Goal: Task Accomplishment & Management: Manage account settings

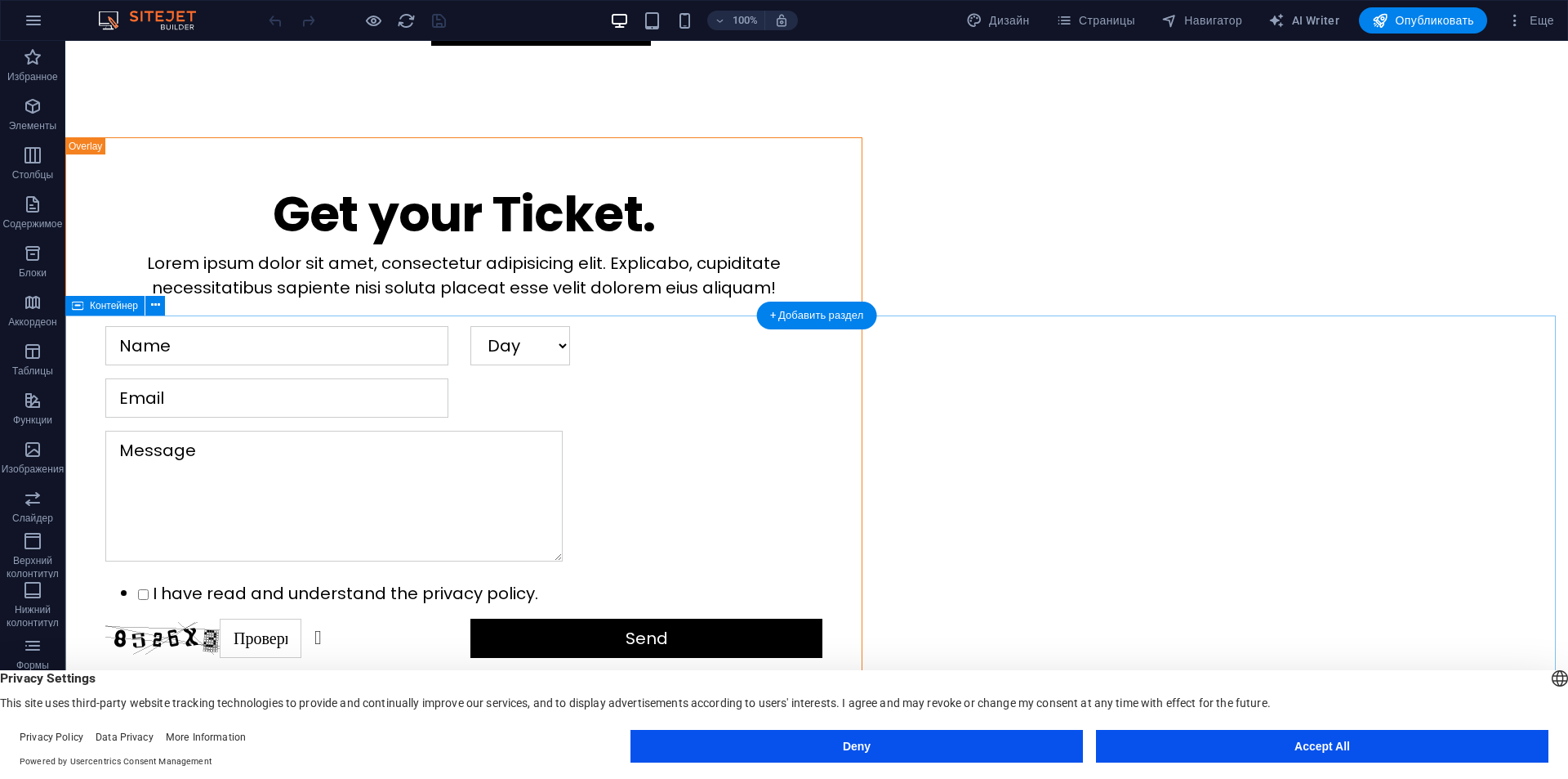
scroll to position [3431, 0]
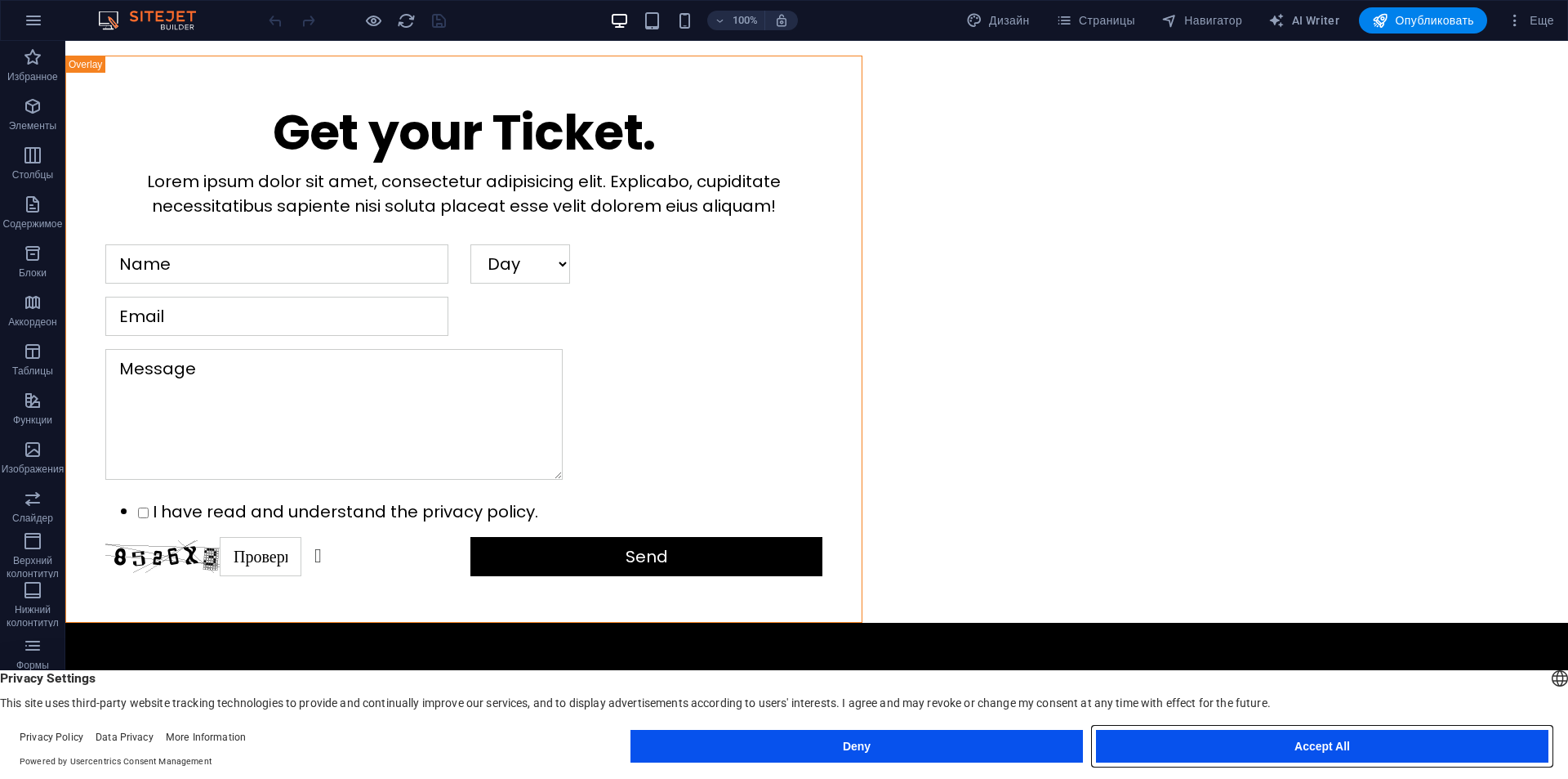
drag, startPoint x: 1336, startPoint y: 743, endPoint x: 1265, endPoint y: 616, distance: 145.5
click at [1336, 743] on button "Accept All" at bounding box center [1322, 746] width 453 height 33
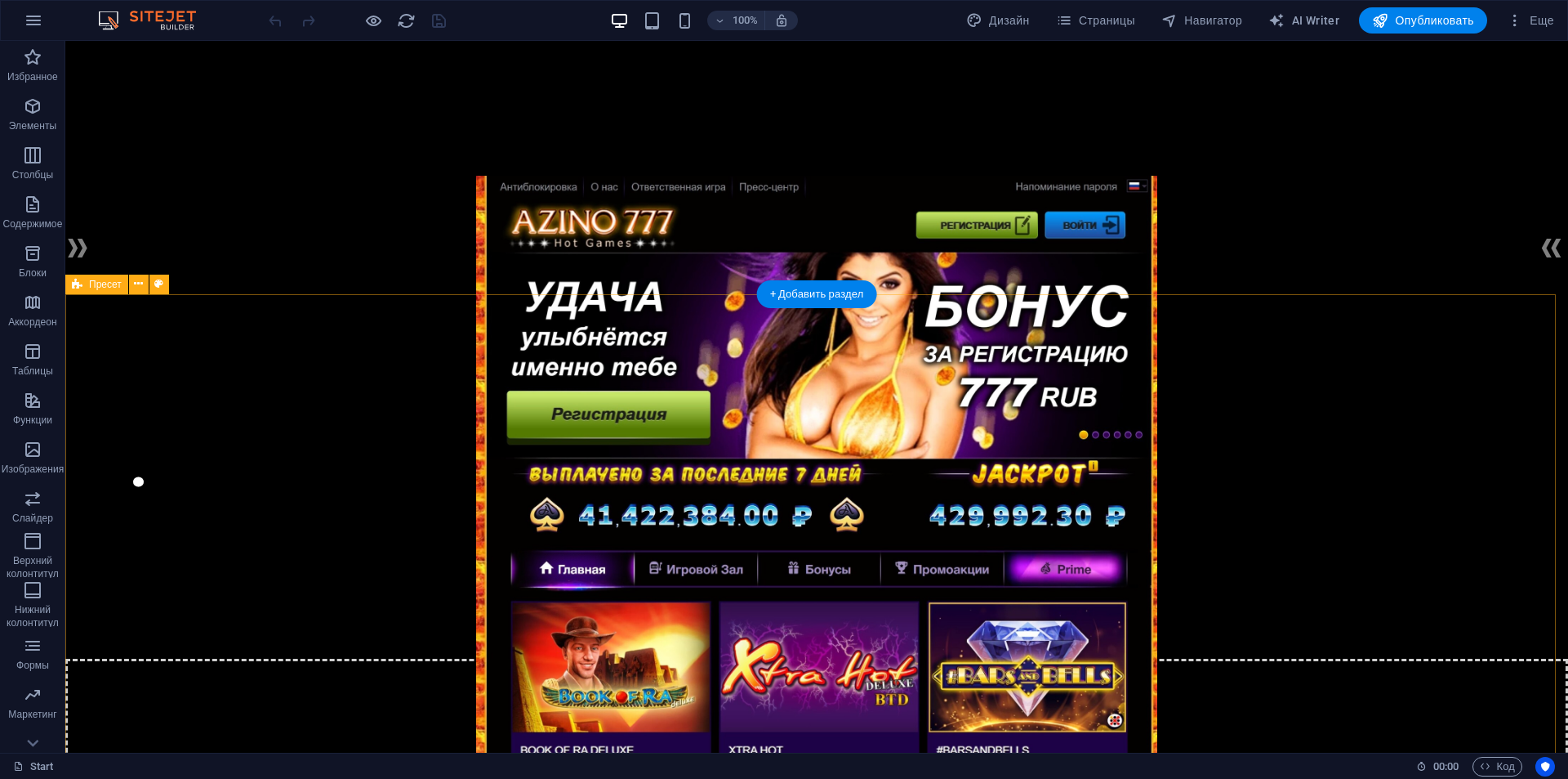
scroll to position [0, 0]
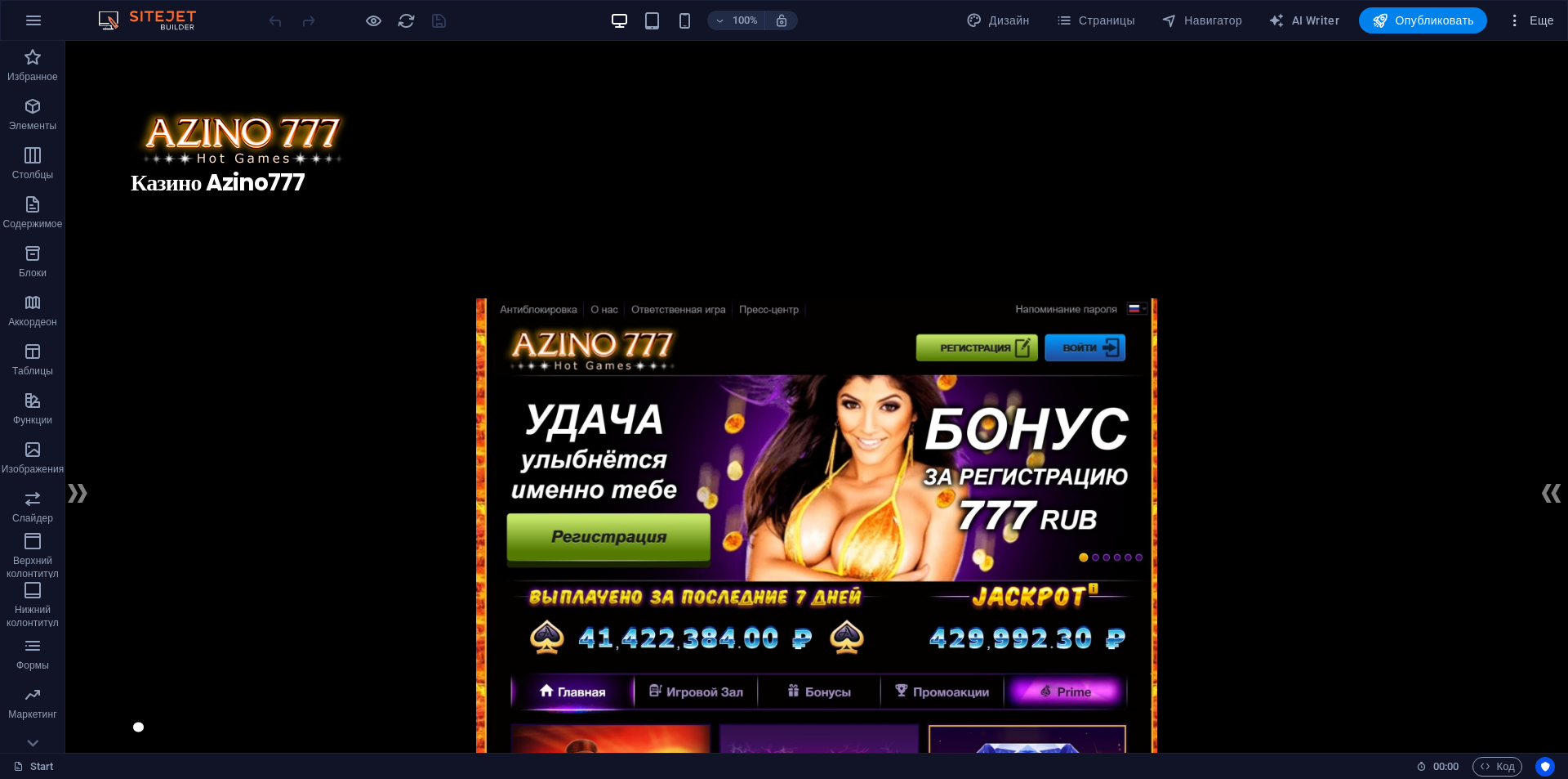
click at [1552, 18] on span "Еще" at bounding box center [1530, 20] width 48 height 17
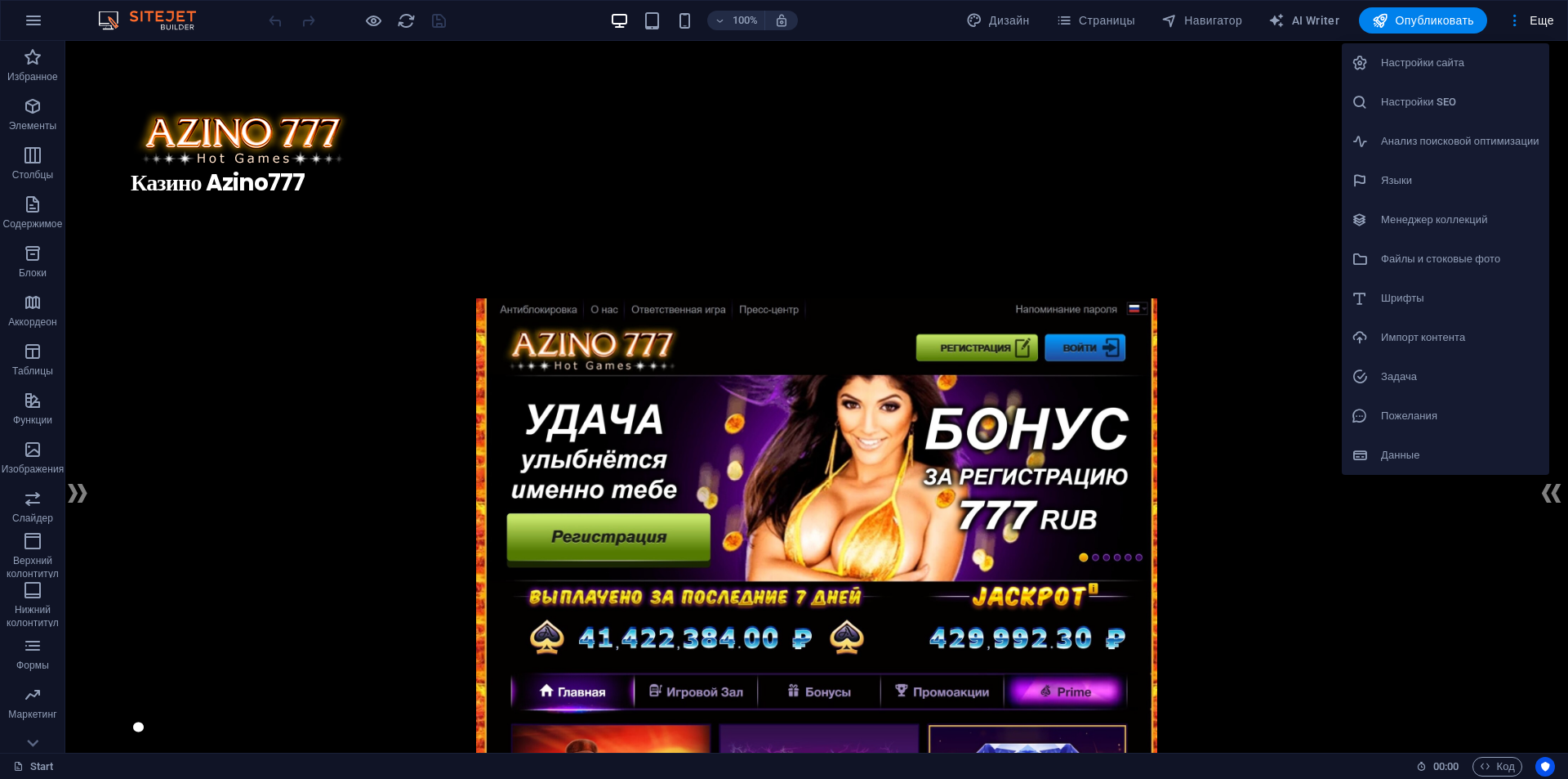
click at [1459, 66] on h6 "Настройки сайта" at bounding box center [1460, 63] width 159 height 19
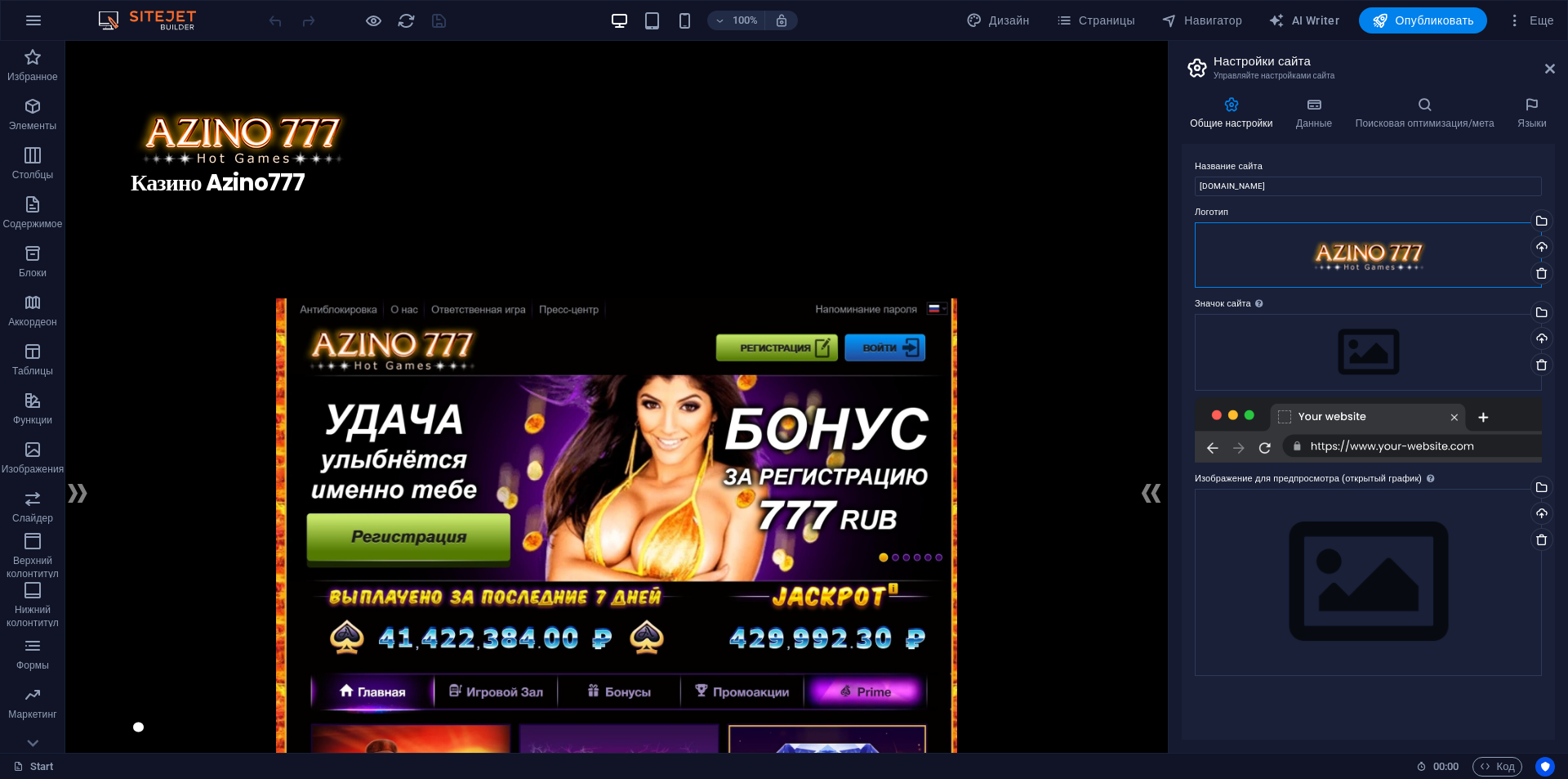
click at [1394, 251] on div "Перетащите файлы сюда, нажмите, чтобы выбрать файлы, или выберите файлы из разд…" at bounding box center [1367, 254] width 347 height 65
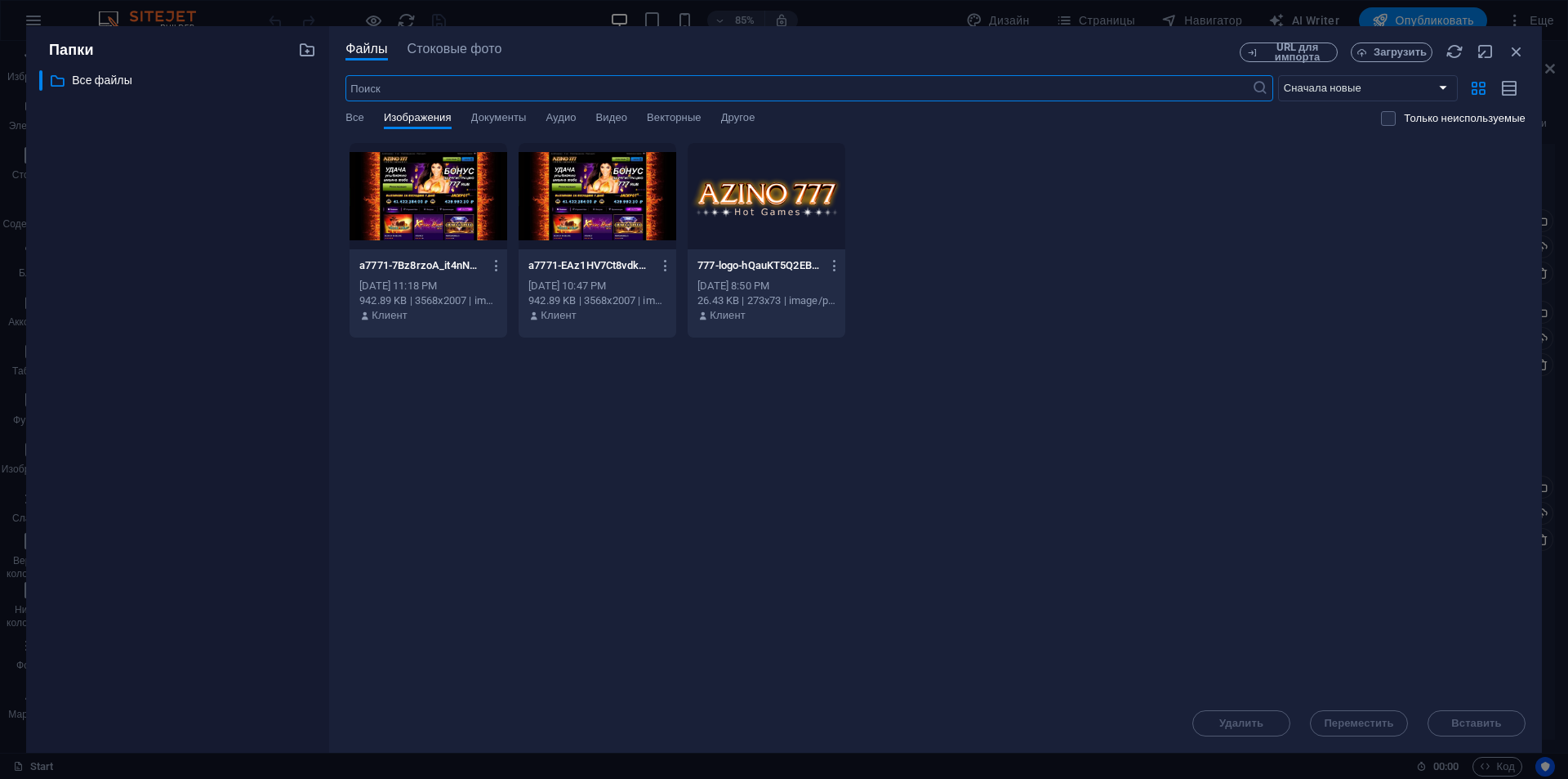
click at [412, 238] on div at bounding box center [428, 196] width 158 height 106
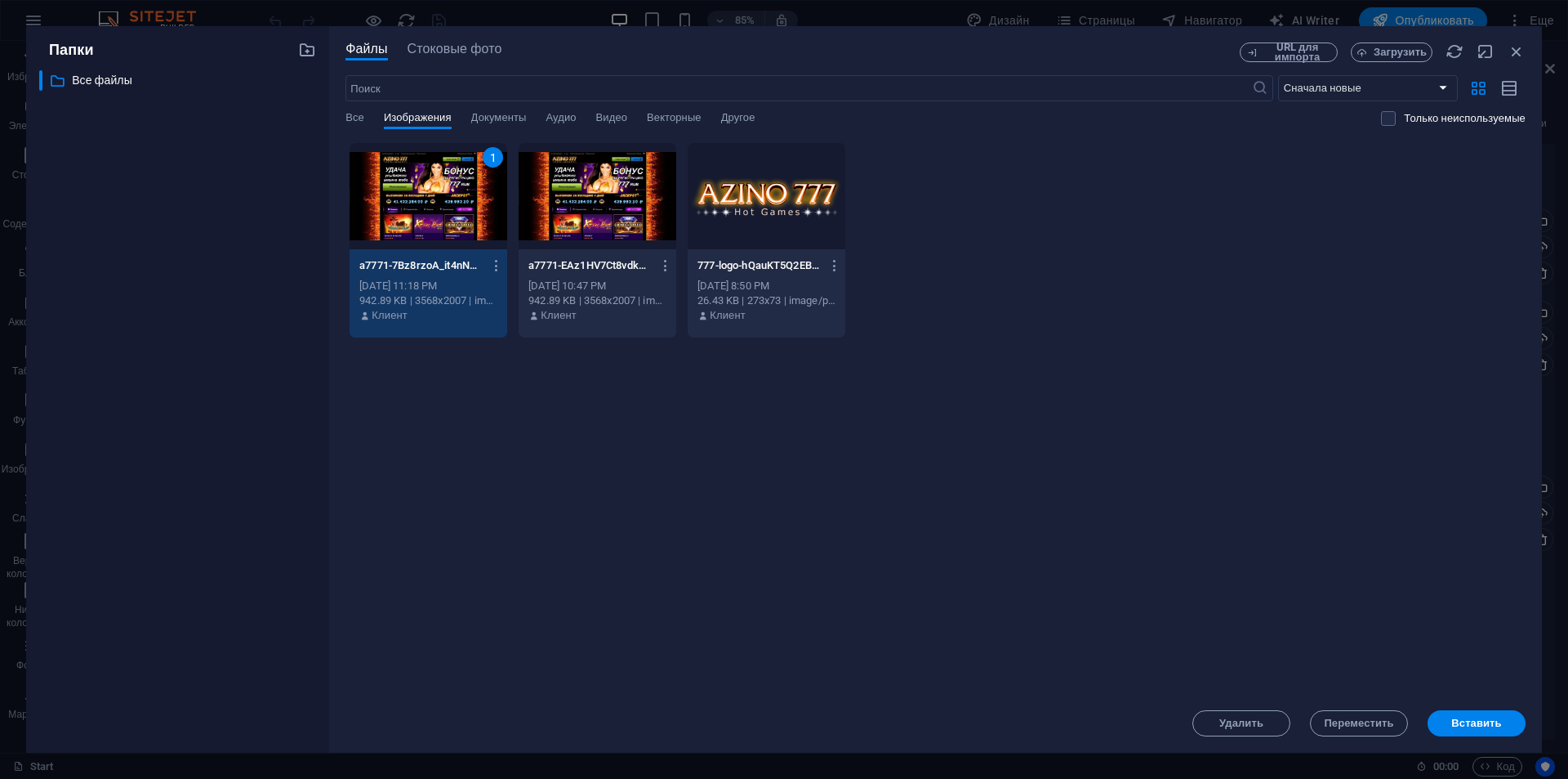
click at [618, 210] on div at bounding box center [598, 196] width 158 height 106
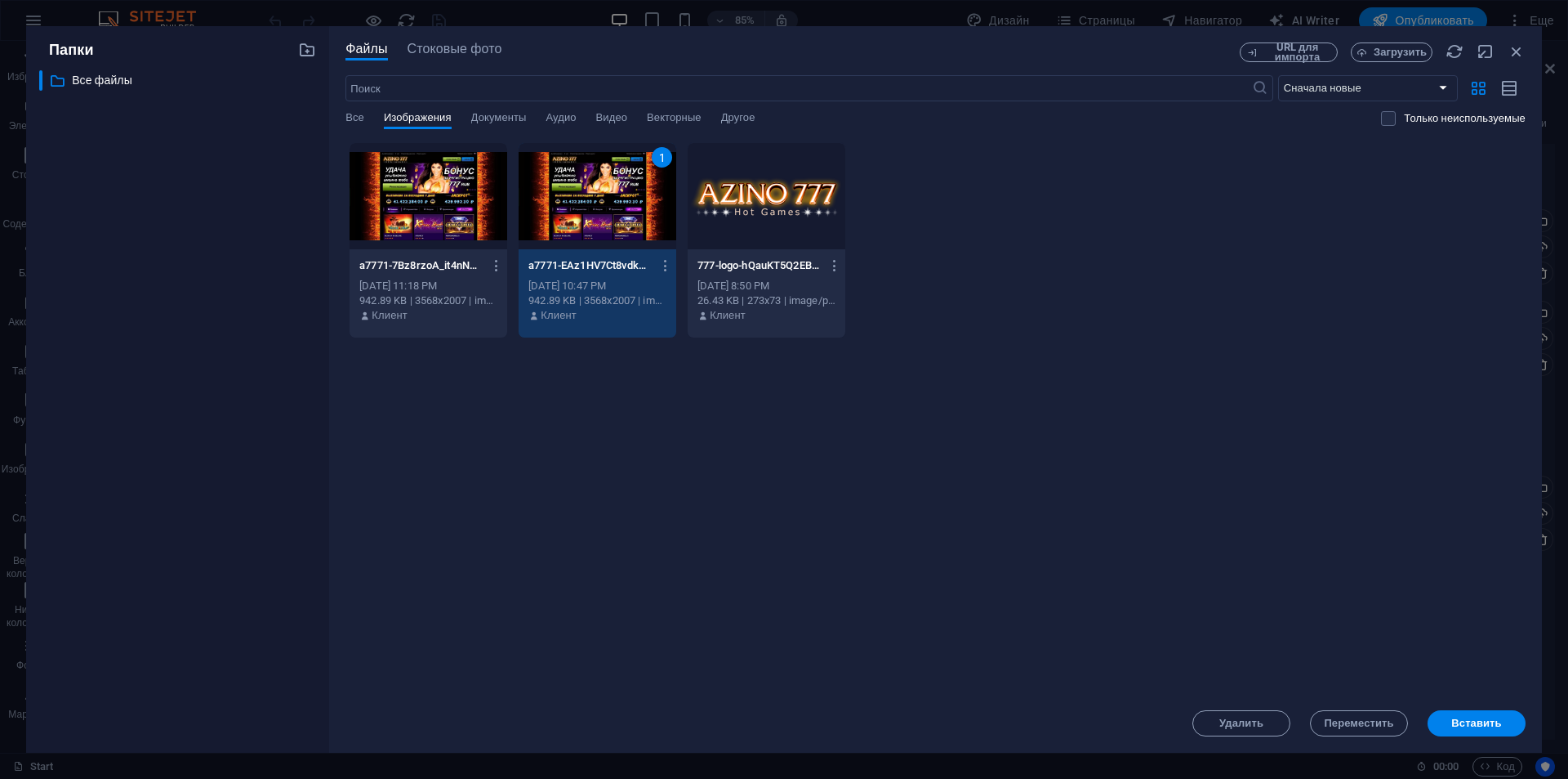
click at [435, 247] on div at bounding box center [428, 196] width 158 height 106
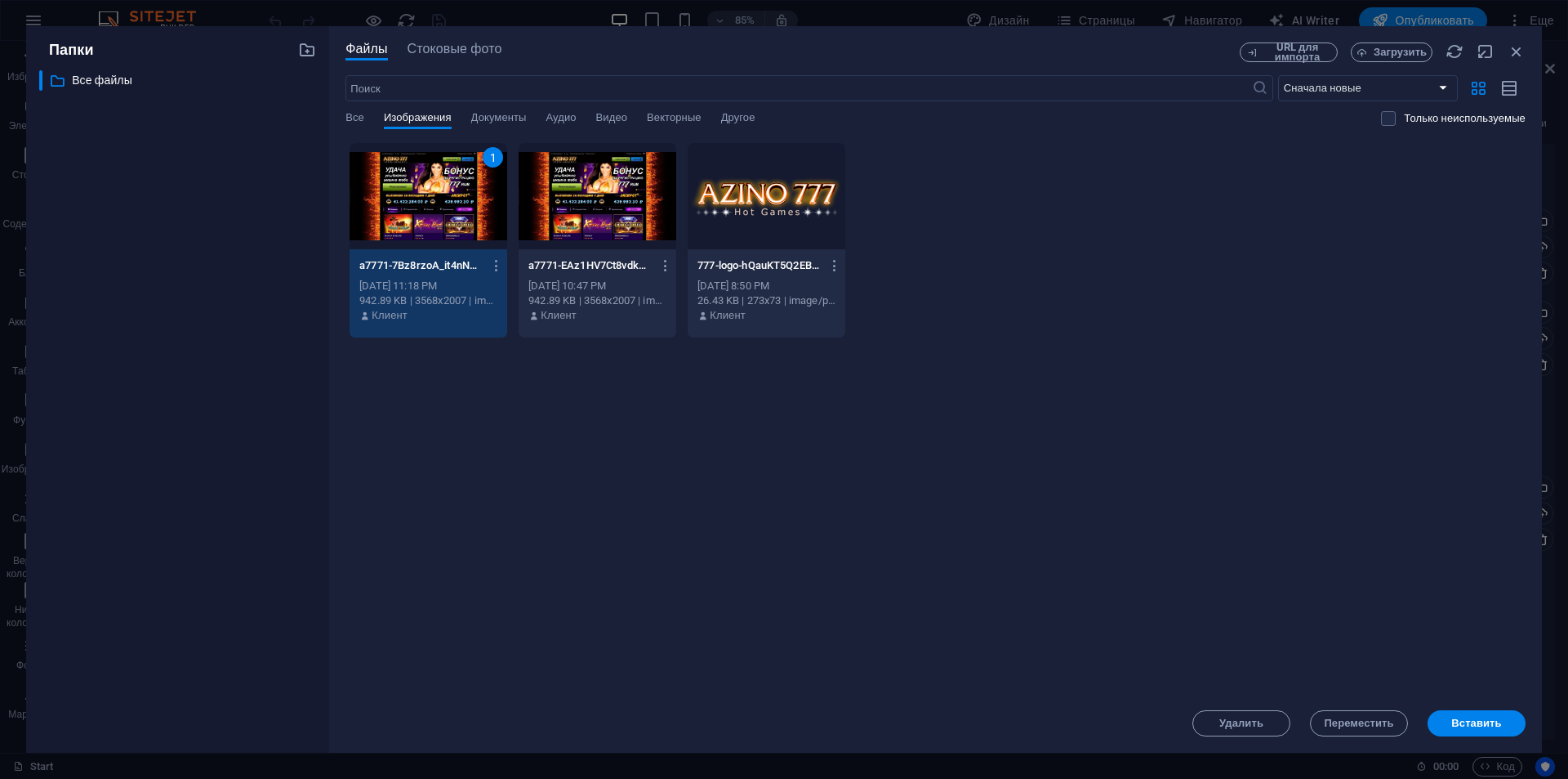
click at [586, 246] on div at bounding box center [598, 196] width 158 height 106
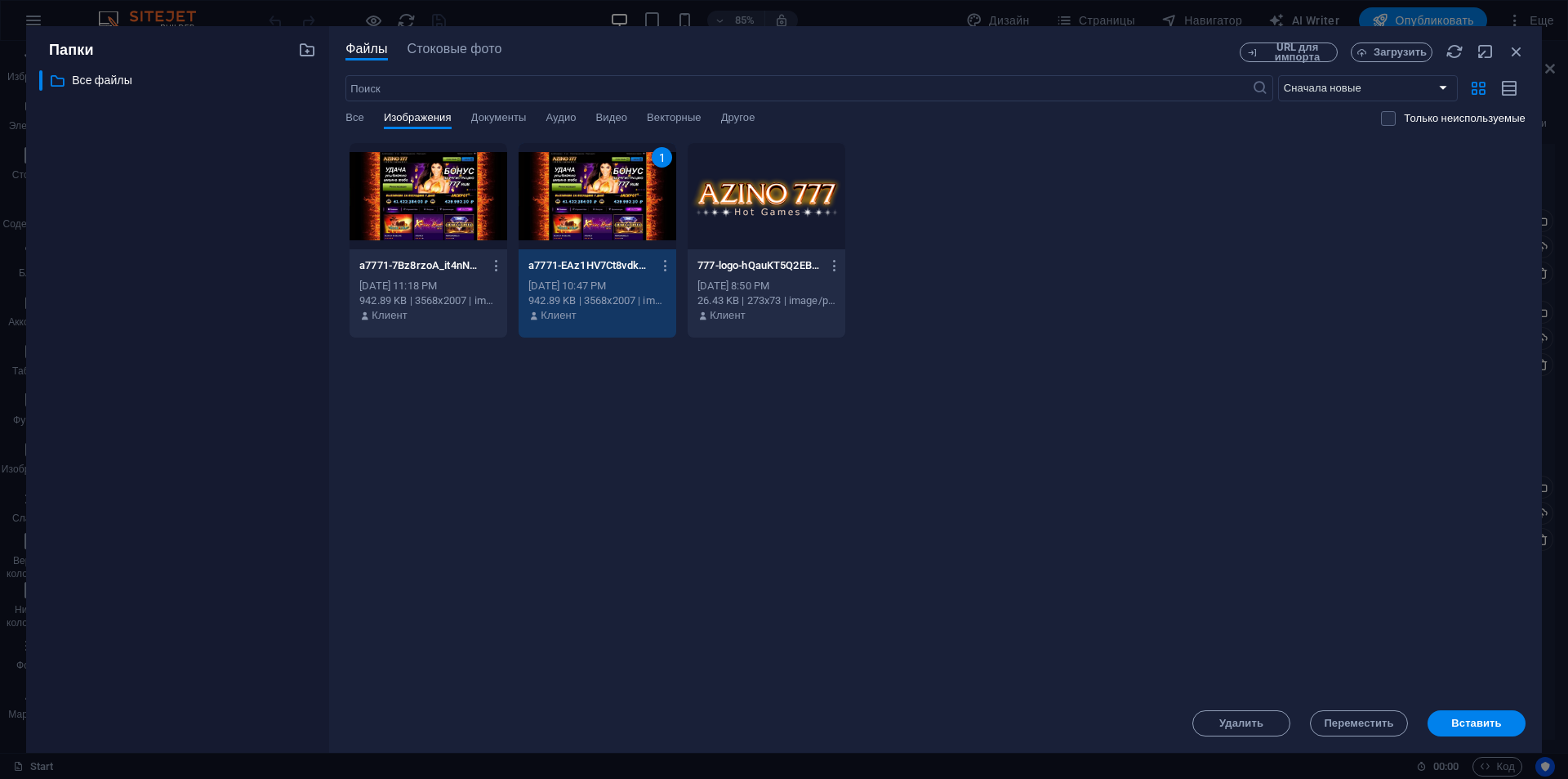
click at [732, 235] on div at bounding box center [766, 196] width 158 height 106
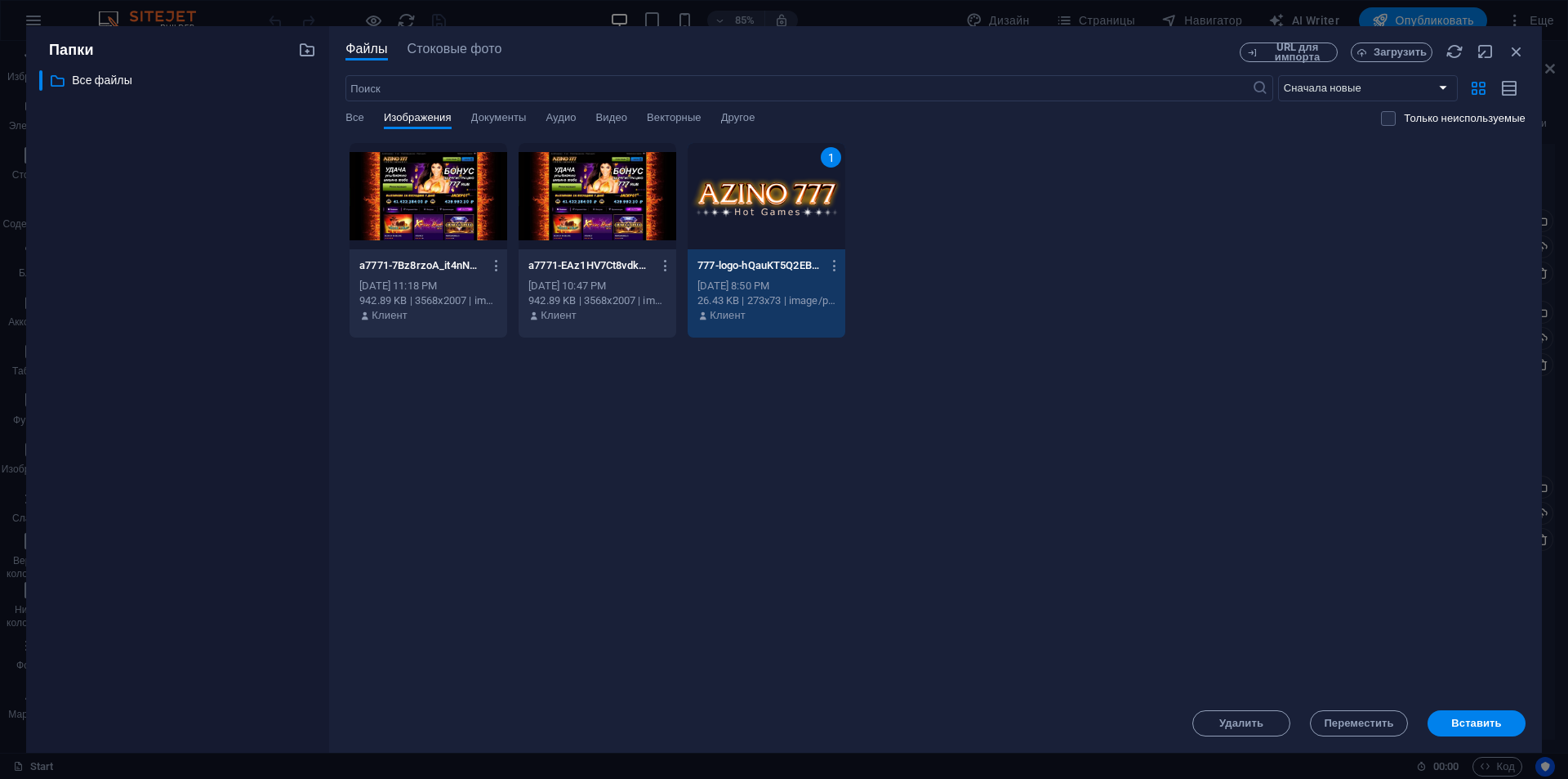
click at [611, 236] on div at bounding box center [598, 196] width 158 height 106
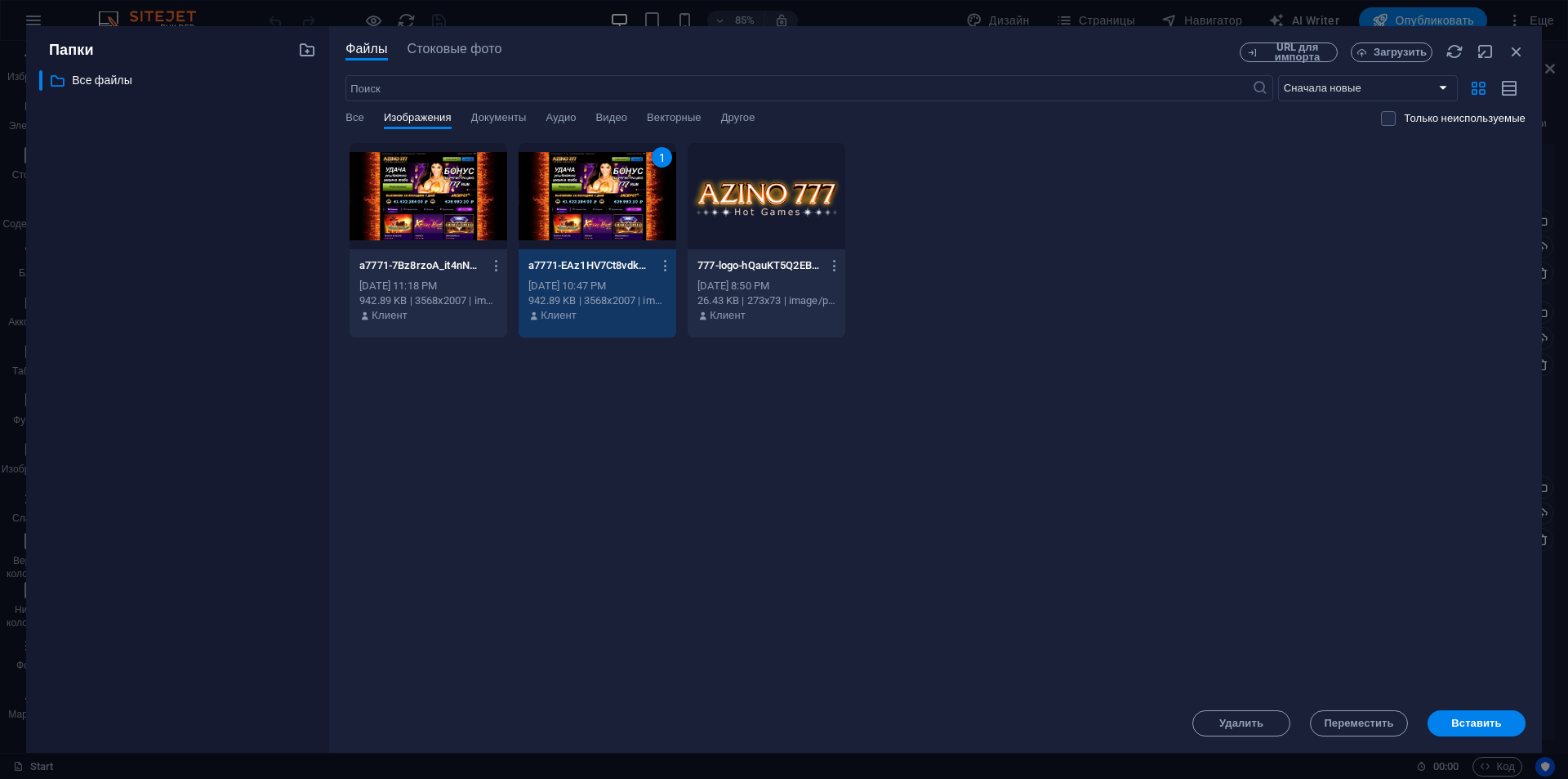
click at [482, 237] on div at bounding box center [428, 196] width 158 height 106
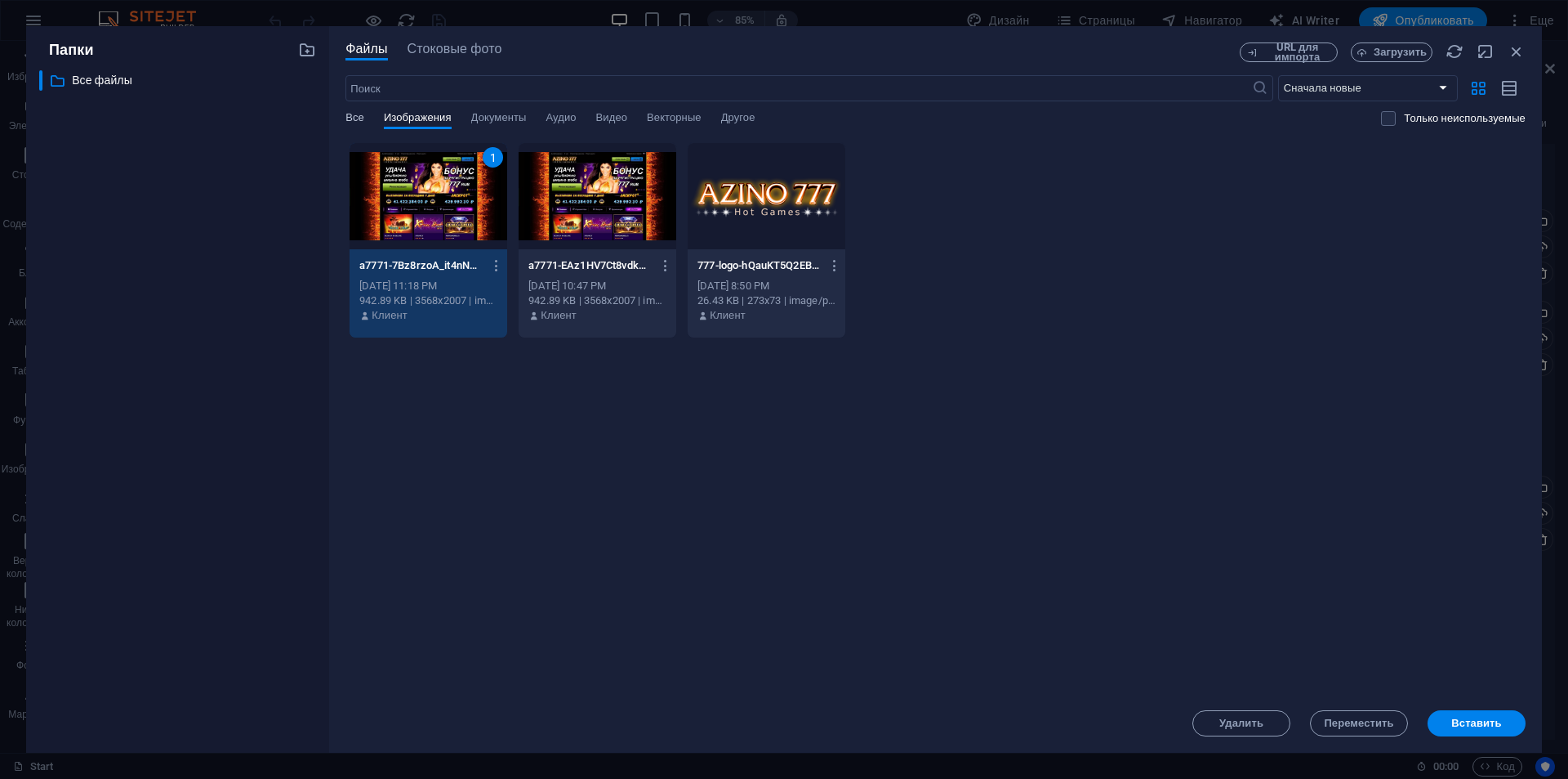
click at [353, 114] on span "Все" at bounding box center [354, 119] width 18 height 22
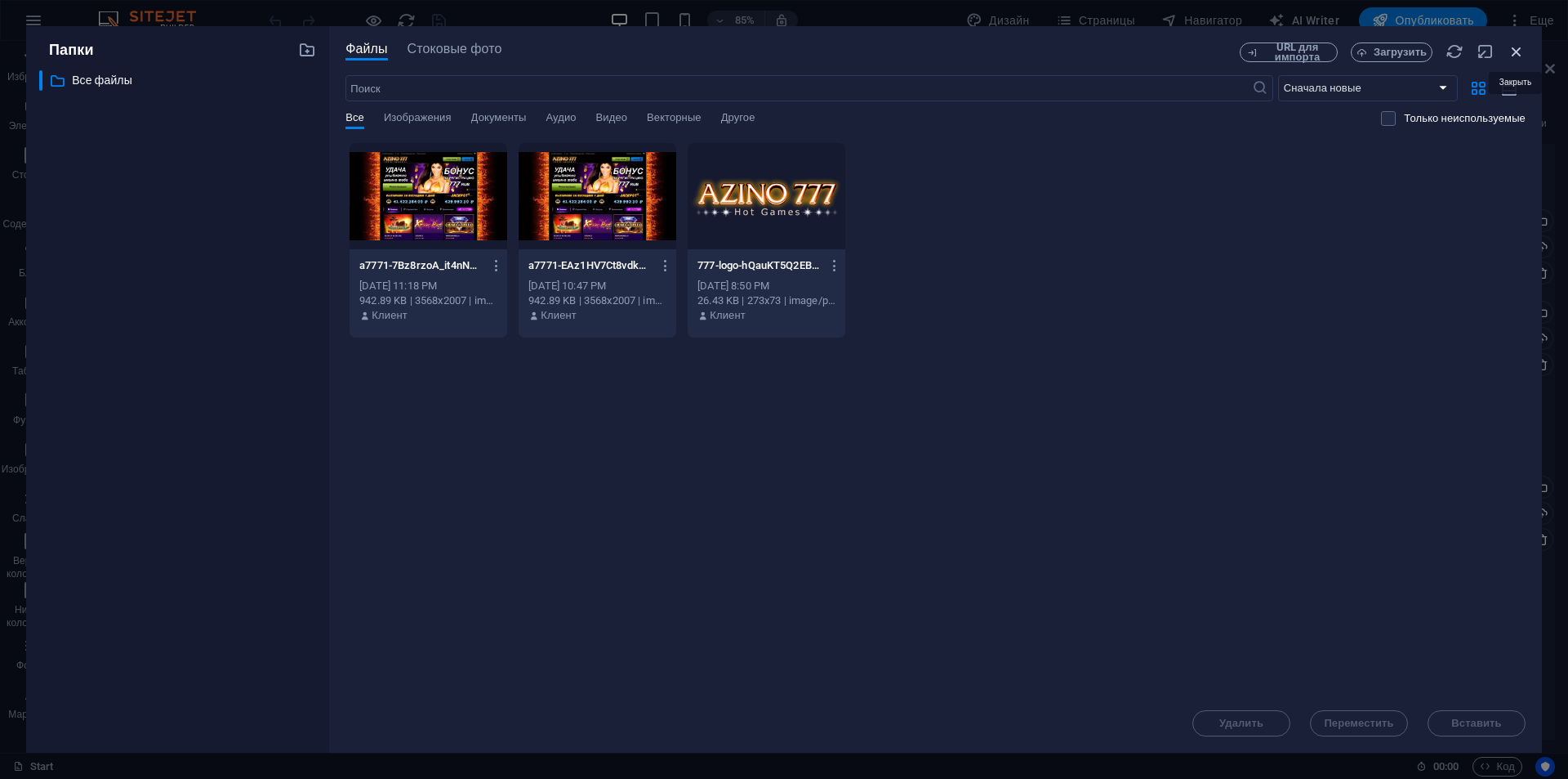
click at [1514, 49] on icon "button" at bounding box center [1516, 52] width 18 height 18
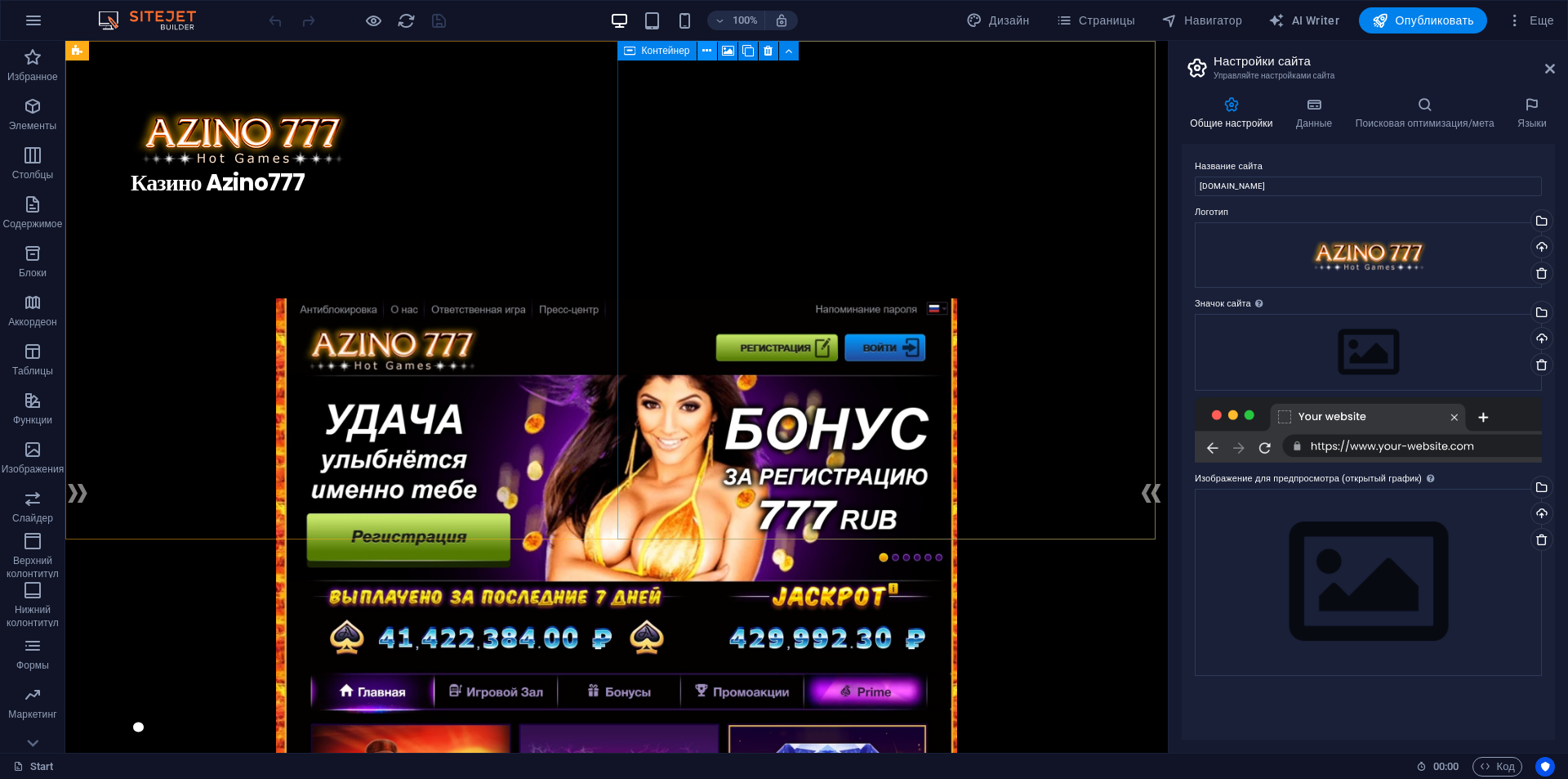
click at [708, 51] on icon at bounding box center [707, 52] width 9 height 18
click at [1367, 423] on div at bounding box center [1367, 429] width 347 height 65
click at [1273, 180] on input "[DOMAIN_NAME]" at bounding box center [1367, 186] width 347 height 19
click at [1382, 418] on div at bounding box center [1367, 429] width 347 height 65
click at [1392, 340] on div "Перетащите файлы сюда, нажмите, чтобы выбрать файлы, или выберите файлы из разд…" at bounding box center [1367, 352] width 347 height 77
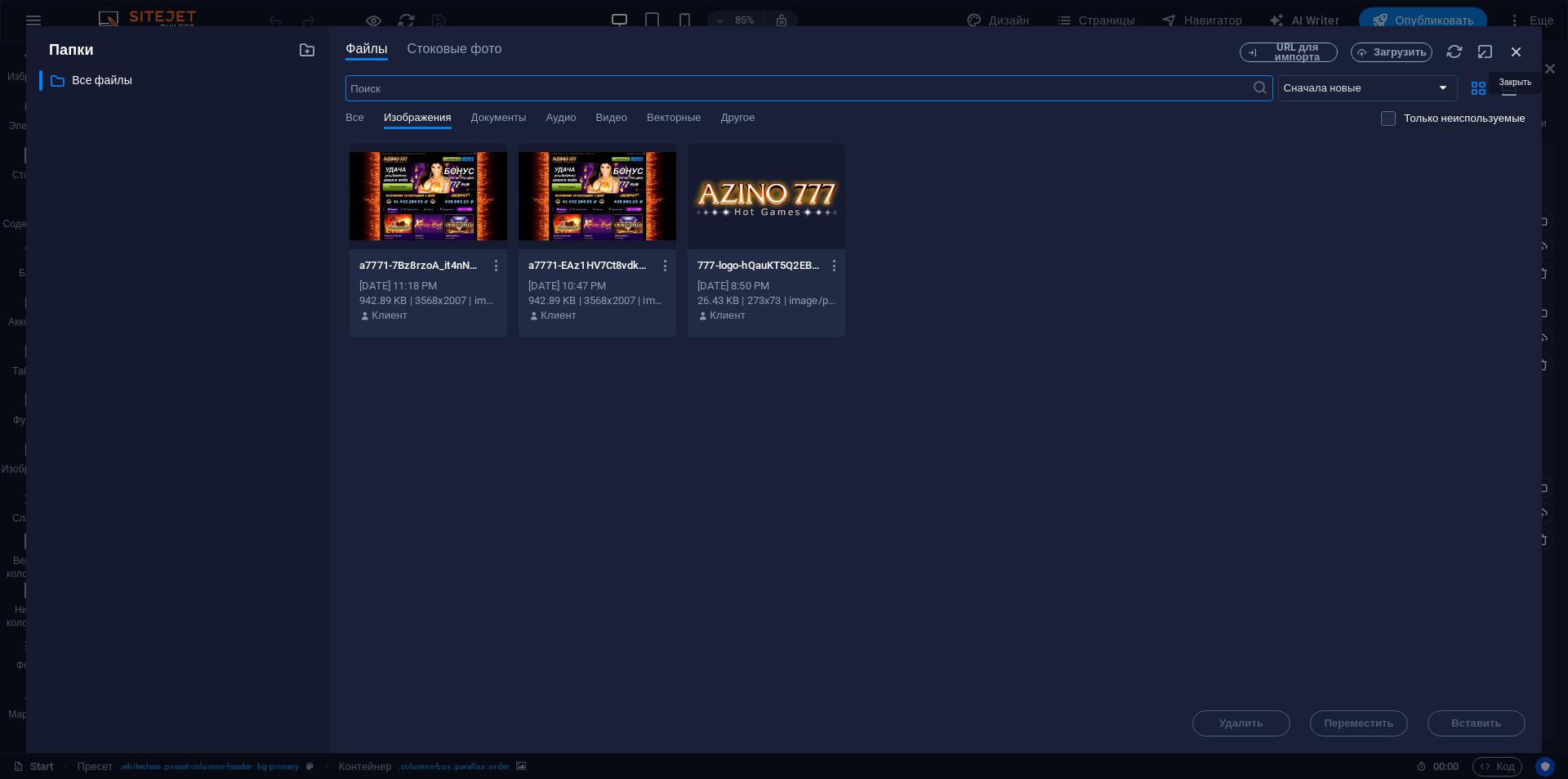
click at [1510, 45] on icon "button" at bounding box center [1516, 52] width 18 height 18
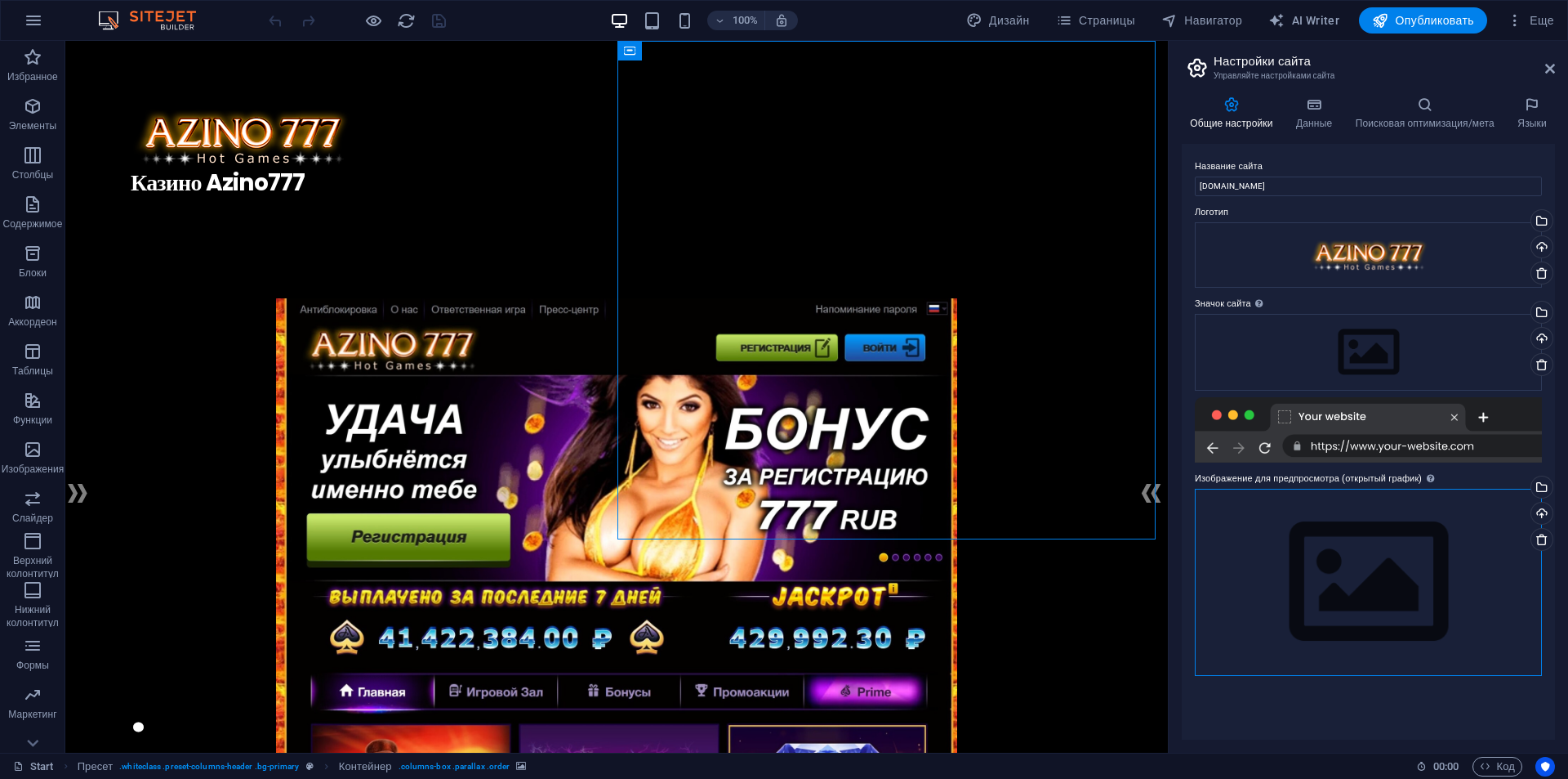
click at [1359, 532] on div "Перетащите файлы сюда, нажмите, чтобы выбрать файлы, или выберите файлы из разд…" at bounding box center [1367, 582] width 347 height 187
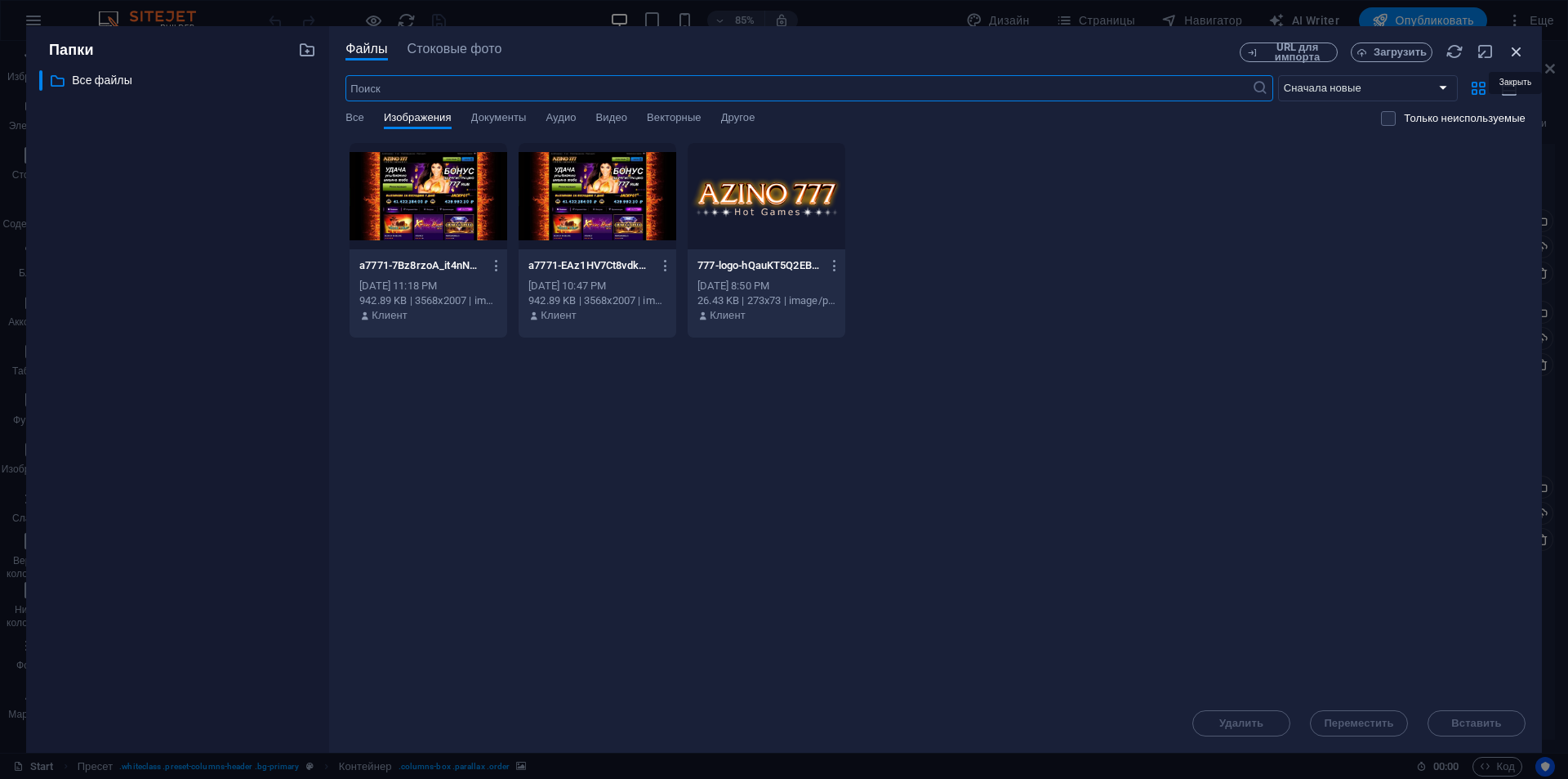
click at [1520, 55] on icon "button" at bounding box center [1516, 52] width 18 height 18
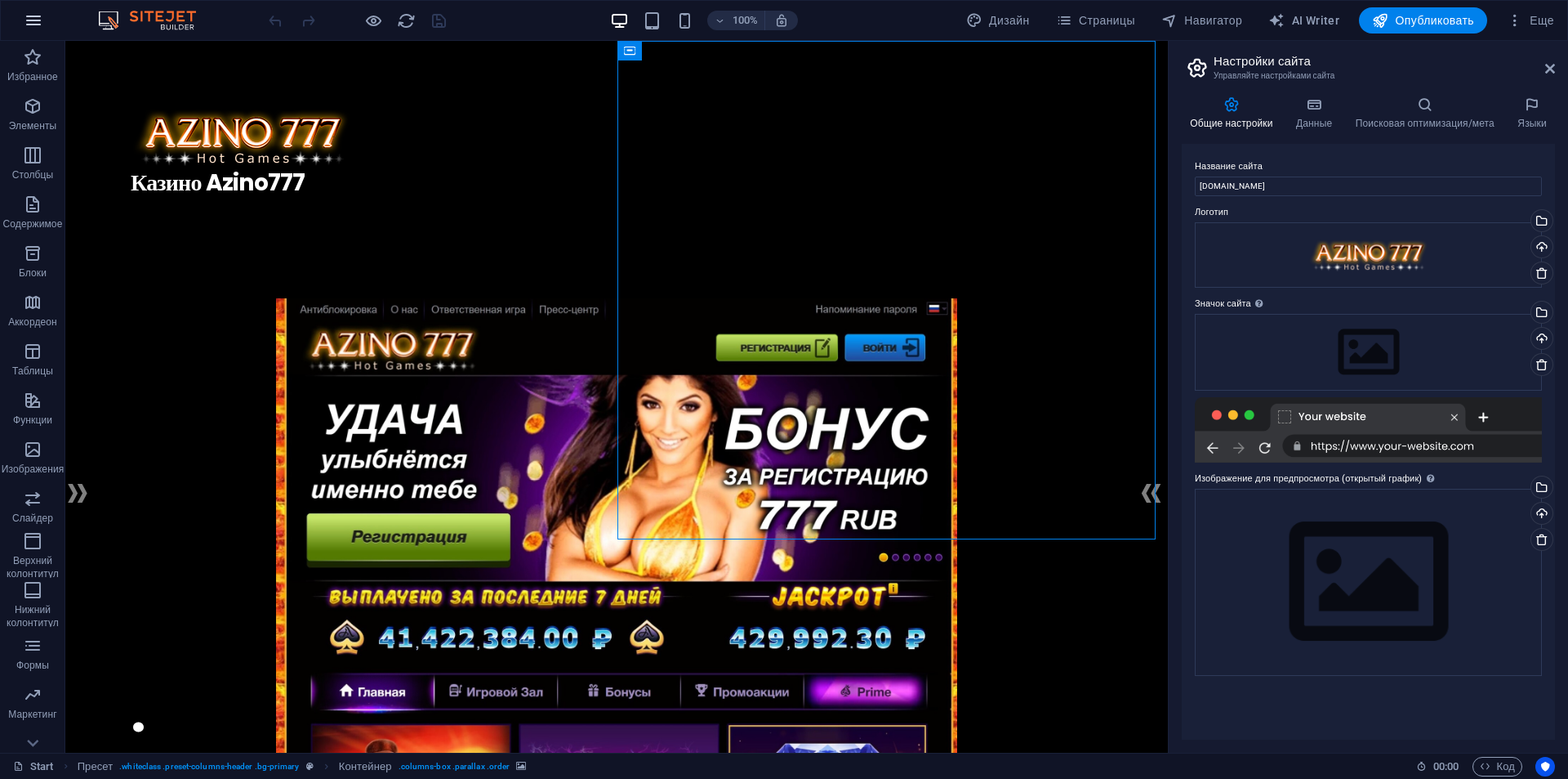
click at [29, 28] on icon "button" at bounding box center [33, 20] width 19 height 19
